Goal: Task Accomplishment & Management: Complete application form

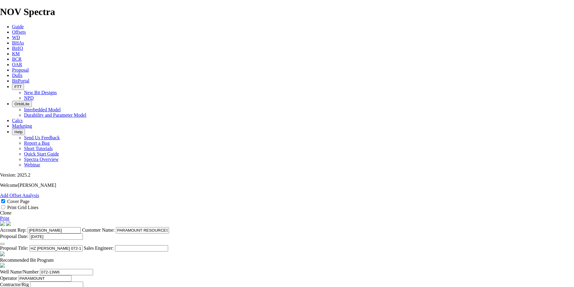
select select "field"
select select "location"
select select "province"
click at [12, 67] on icon at bounding box center [12, 69] width 0 height 5
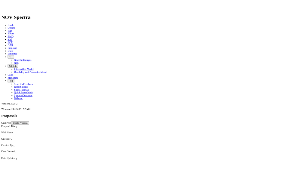
scroll to position [3155, 0]
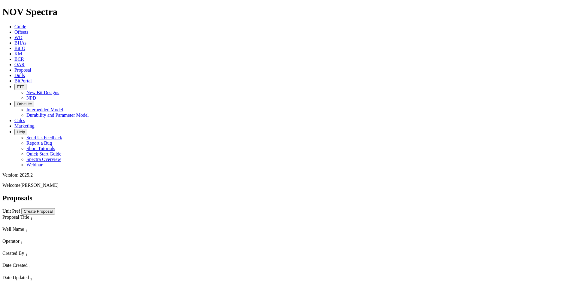
select select "field"
select select "location"
select select "province"
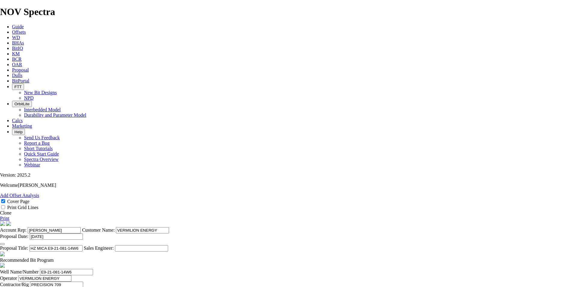
click at [11, 210] on link "Clone" at bounding box center [5, 212] width 11 height 5
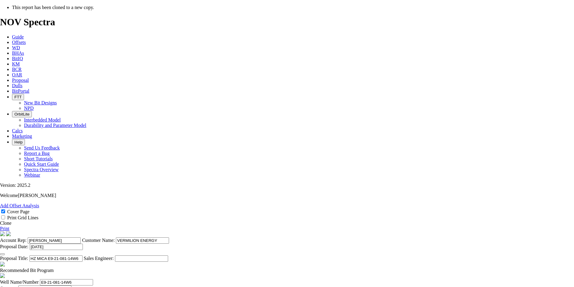
select select "field"
select select "location"
select select "province"
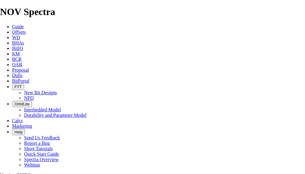
scroll to position [120, 0]
drag, startPoint x: 190, startPoint y: 109, endPoint x: 153, endPoint y: 110, distance: 37.6
type input "HZ MICA 08-35-081-14W6"
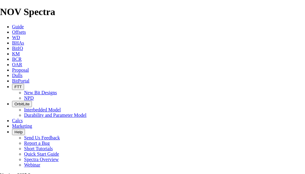
drag, startPoint x: 181, startPoint y: 108, endPoint x: 152, endPoint y: 108, distance: 28.5
drag, startPoint x: 44, startPoint y: 72, endPoint x: 2, endPoint y: 73, distance: 42.4
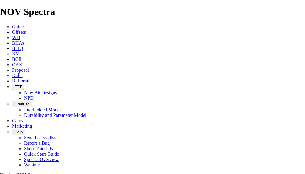
paste input "08-35"
type input "08-35-081-14W6"
drag, startPoint x: 259, startPoint y: 74, endPoint x: 221, endPoint y: 75, distance: 37.6
type input "04-10-082-14W6"
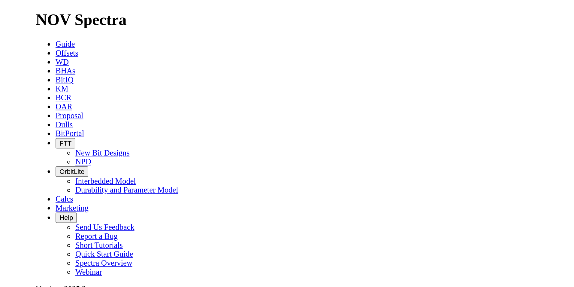
scroll to position [240, 4]
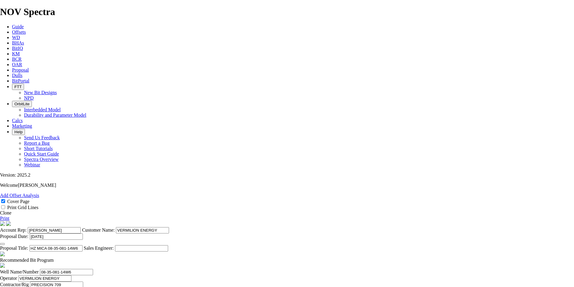
scroll to position [240, 0]
type input "[DATE]"
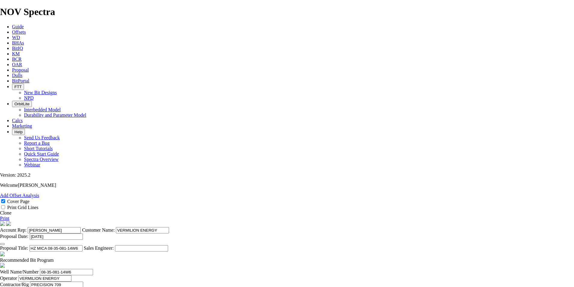
click at [5, 243] on button "button" at bounding box center [2, 244] width 5 height 2
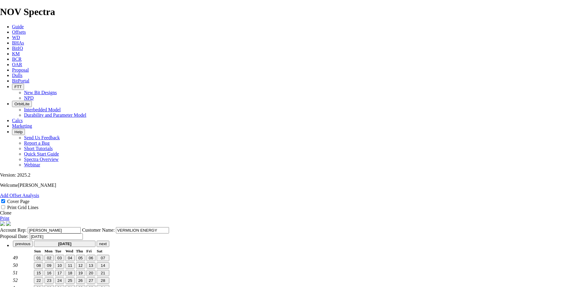
scroll to position [0, 0]
type input "[DATE]"
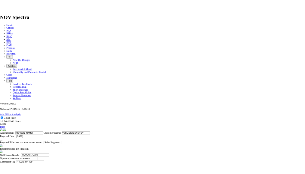
scroll to position [180, 0]
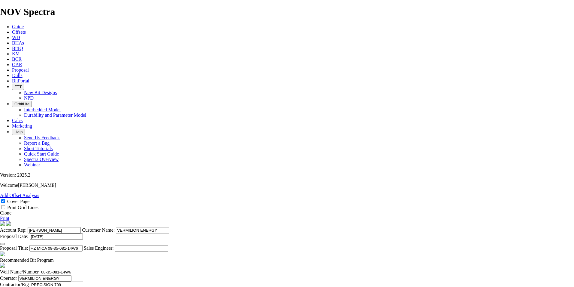
click at [54, 257] on span at bounding box center [54, 259] width 0 height 5
checkbox input "false"
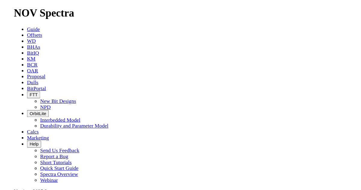
scroll to position [300, 0]
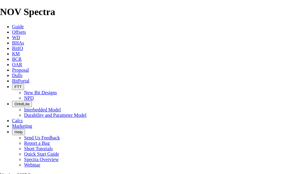
drag, startPoint x: 100, startPoint y: 70, endPoint x: 79, endPoint y: 70, distance: 21.0
type input "TK53-X1"
drag, startPoint x: 259, startPoint y: 70, endPoint x: 242, endPoint y: 71, distance: 17.1
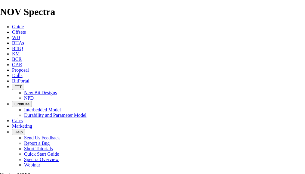
type input "19250"
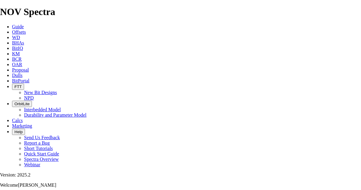
drag, startPoint x: 263, startPoint y: 129, endPoint x: 255, endPoint y: 130, distance: 7.6
type input "19250"
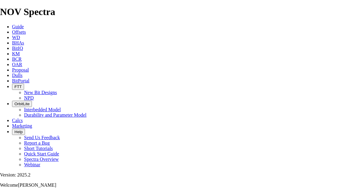
drag, startPoint x: 119, startPoint y: 126, endPoint x: 105, endPoint y: 126, distance: 14.4
type input "TK53-AD1"
drag, startPoint x: 104, startPoint y: 153, endPoint x: 6, endPoint y: 152, distance: 97.7
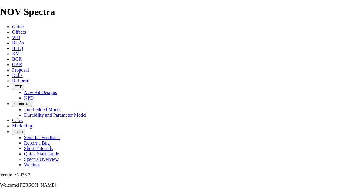
type textarea "159mm TK53-L4 ALSO AVAILABLE FOR $18,150. THE BIT RECOMMENDATIONS AND PRICING A…"
type input "TKC53-AD1"
drag, startPoint x: 143, startPoint y: 96, endPoint x: 122, endPoint y: 96, distance: 21.1
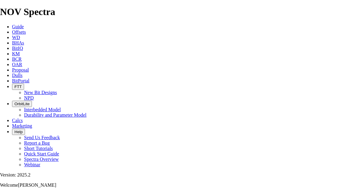
type input "500"
type input "100"
drag, startPoint x: 145, startPoint y: 111, endPoint x: 125, endPoint y: 111, distance: 19.5
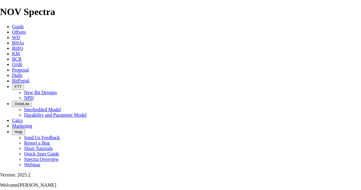
type input "2057"
type input "1557"
drag, startPoint x: 200, startPoint y: 111, endPoint x: 369, endPoint y: 108, distance: 168.9
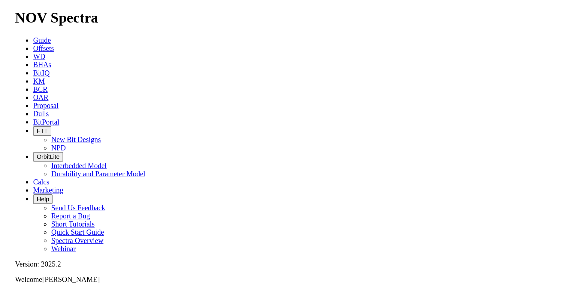
scroll to position [0, 0]
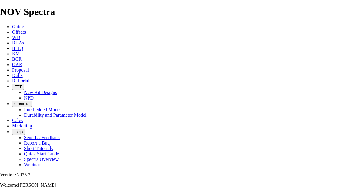
type input "28.309"
drag, startPoint x: 150, startPoint y: 126, endPoint x: 130, endPoint y: 128, distance: 19.9
type input "4326"
type input "61.8"
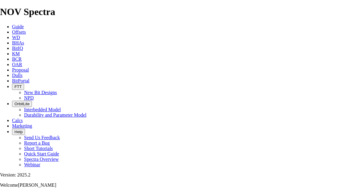
drag, startPoint x: 165, startPoint y: 6, endPoint x: 183, endPoint y: 1, distance: 18.5
click at [12, 67] on icon at bounding box center [12, 69] width 0 height 5
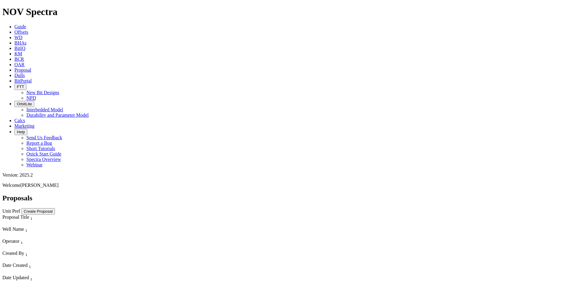
scroll to position [30, 0]
select select "field"
select select "location"
select select "province"
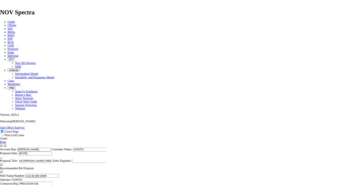
scroll to position [210, 0]
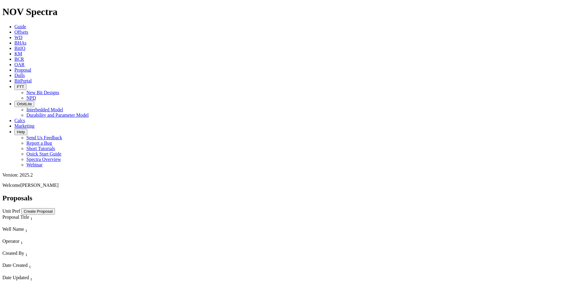
select select "field"
select select "location"
select select "province"
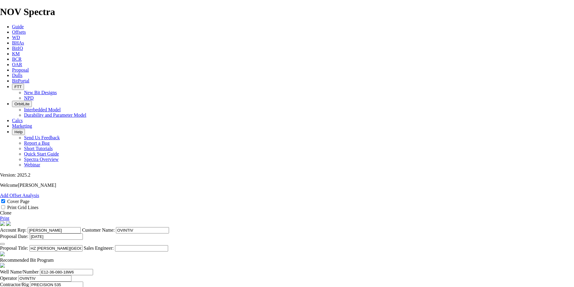
click at [11, 210] on link "Clone" at bounding box center [5, 212] width 11 height 5
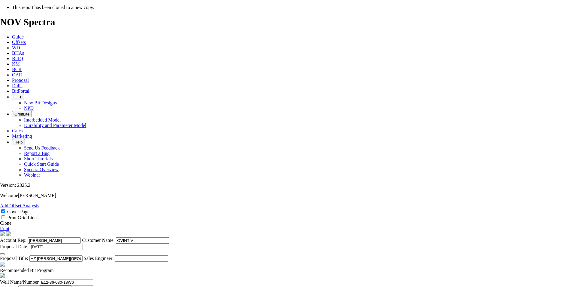
select select "field"
select select "location"
select select "province"
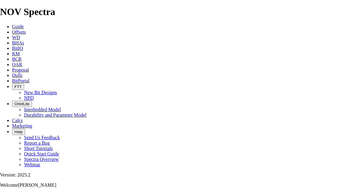
scroll to position [120, 0]
type input "[DATE]"
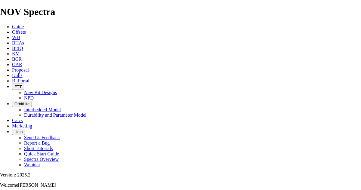
drag, startPoint x: 229, startPoint y: 169, endPoint x: 140, endPoint y: 171, distance: 88.6
type input "HZ SUNRISE J3-11-079-17W6 ([PERSON_NAME] D1)"
drag, startPoint x: 67, startPoint y: 163, endPoint x: 22, endPoint y: 160, distance: 45.2
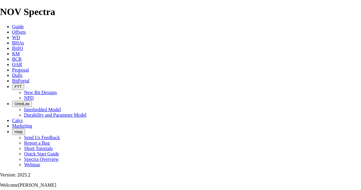
type input "J3-11-079-11W6"
type input "PRECISION 521"
type input "[PERSON_NAME]"
type input "SUNRISE"
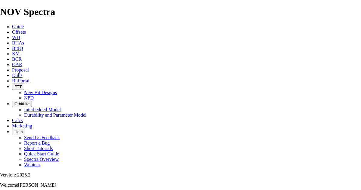
checkbox input "false"
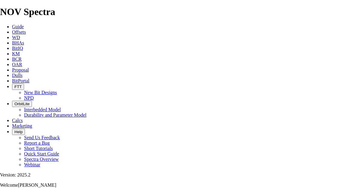
type input "[DATE]"
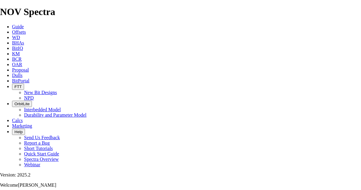
type input "[DATE]"
drag, startPoint x: 147, startPoint y: 129, endPoint x: 128, endPoint y: 130, distance: 19.6
type input "2208"
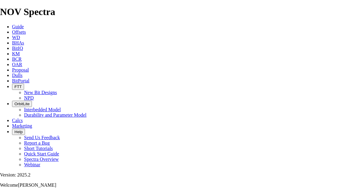
type input "1759"
type input "35.18"
drag, startPoint x: 55, startPoint y: 135, endPoint x: 47, endPoint y: 135, distance: 7.2
type input "KOP 2 @ 2208.1m"
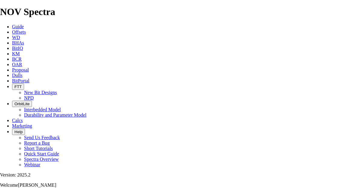
drag, startPoint x: 148, startPoint y: 144, endPoint x: 131, endPoint y: 148, distance: 17.1
type input "2594"
type input "386"
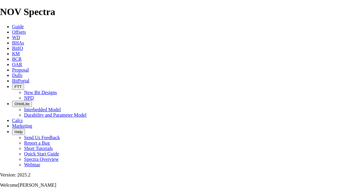
drag, startPoint x: 200, startPoint y: 144, endPoint x: 278, endPoint y: 140, distance: 78.2
type input "25.733"
drag, startPoint x: 149, startPoint y: 160, endPoint x: 122, endPoint y: 163, distance: 27.8
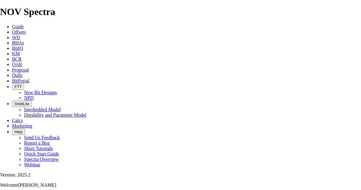
type input "6227"
type input "3633"
type input "51.9"
